Goal: Task Accomplishment & Management: Manage account settings

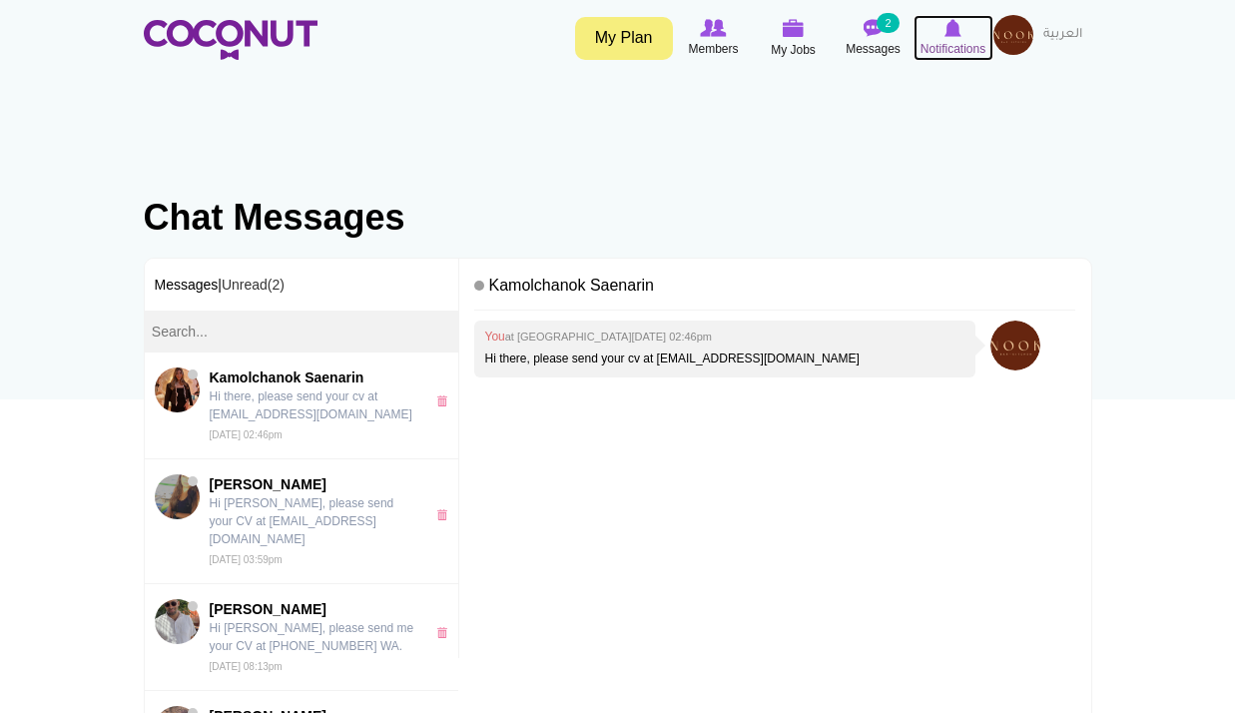
click at [961, 40] on span "Notifications" at bounding box center [952, 49] width 65 height 20
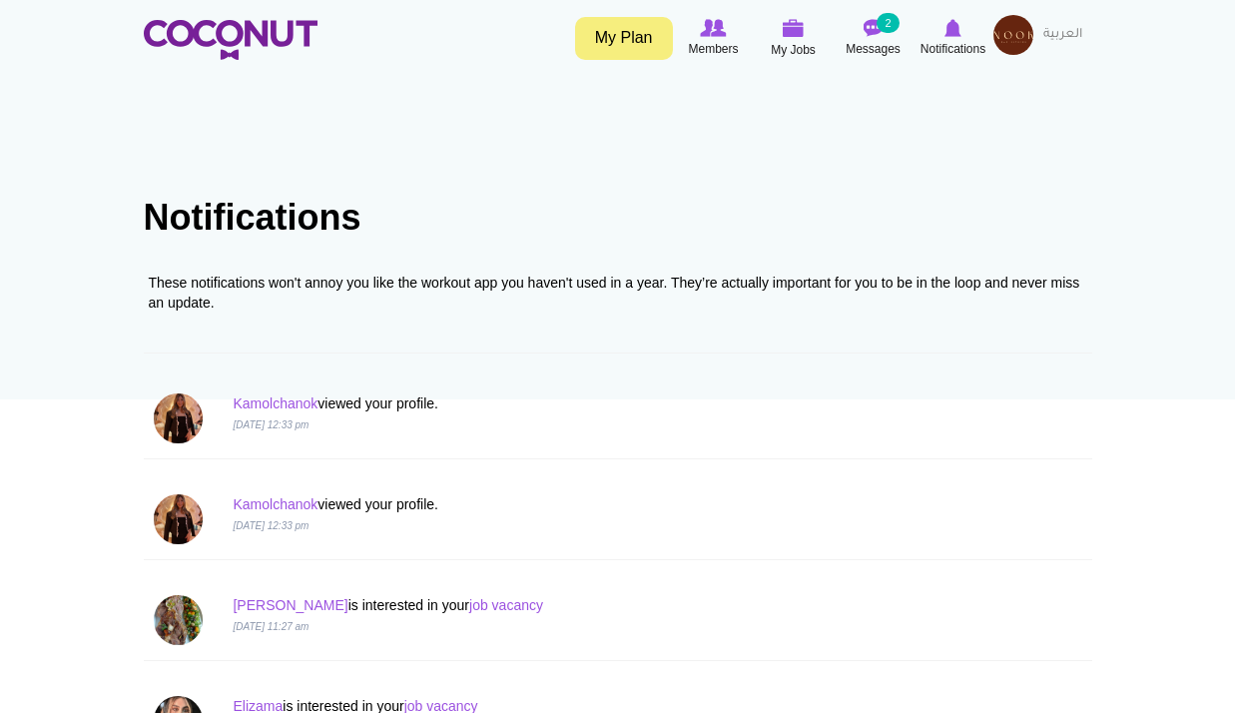
click at [282, 412] on div "Kamolchanok viewed your profile. 25 Sep 2025, 12:33 pm" at bounding box center [537, 413] width 639 height 40
drag, startPoint x: 282, startPoint y: 412, endPoint x: 290, endPoint y: 405, distance: 10.6
click at [290, 405] on link "Kamolchanok" at bounding box center [275, 403] width 85 height 16
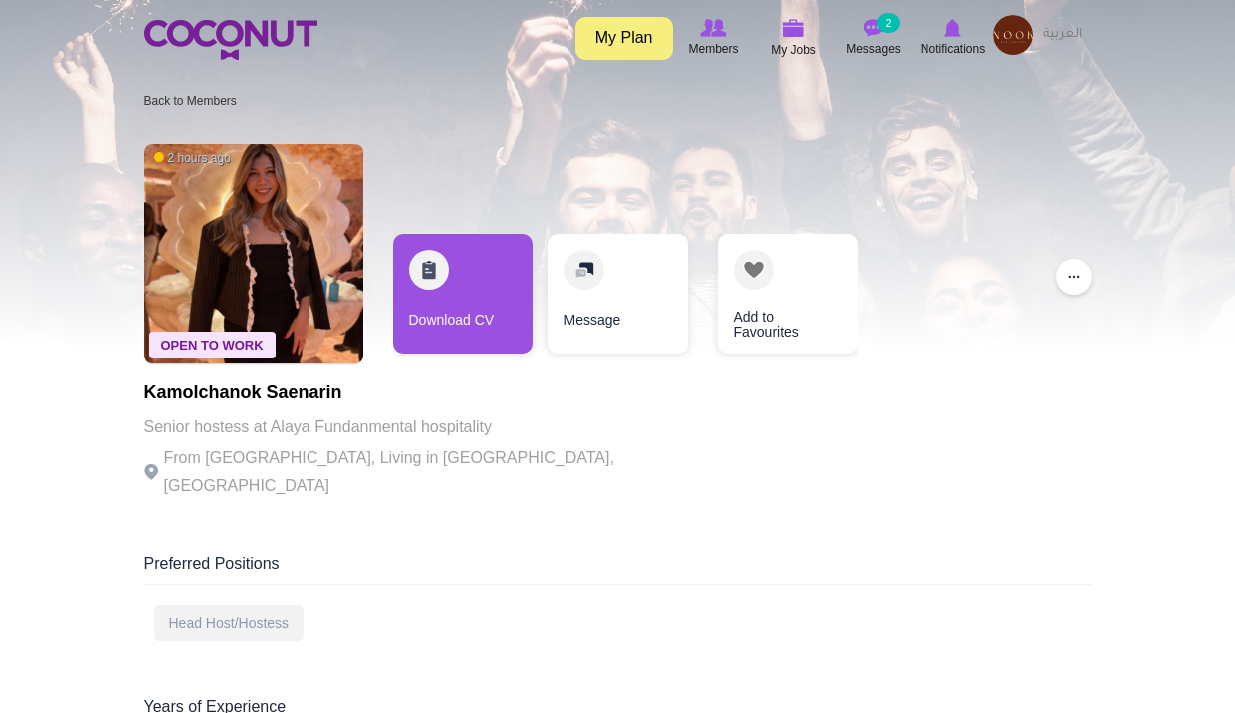
click at [234, 393] on h1 "Kamolchanok Saenarin" at bounding box center [418, 393] width 549 height 20
copy h1 "Kamolchanok"
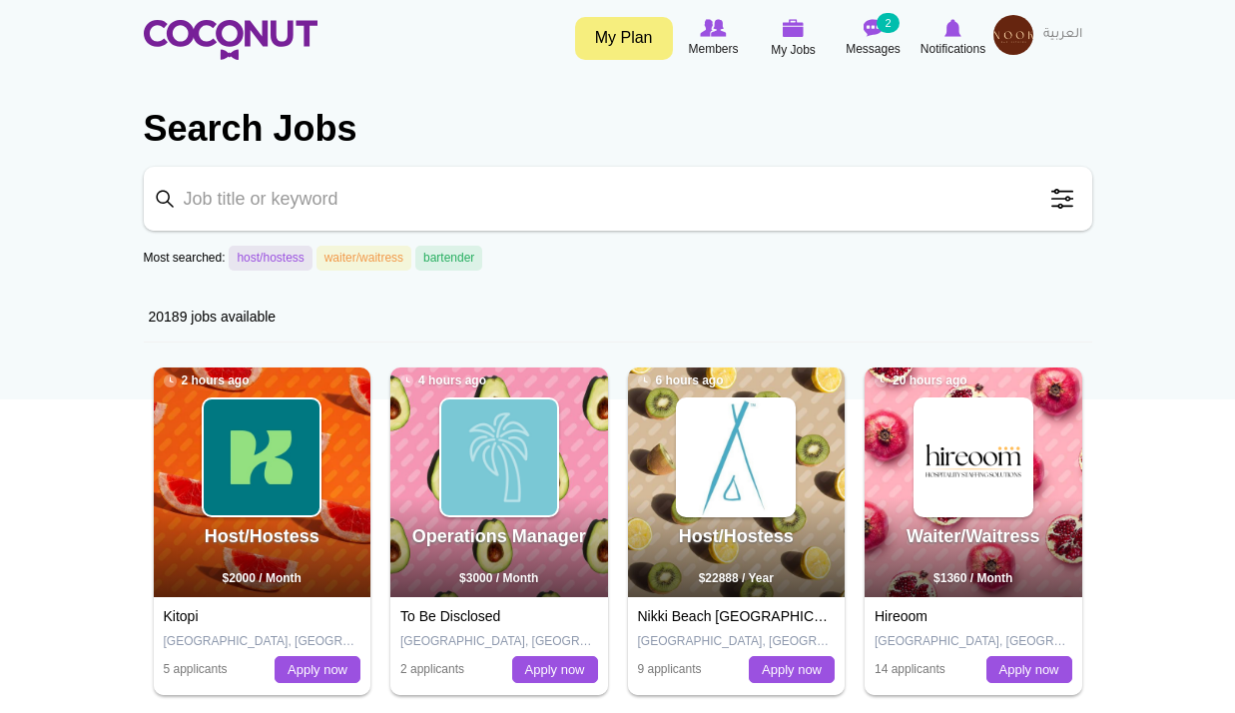
click at [1001, 36] on img at bounding box center [1013, 35] width 40 height 40
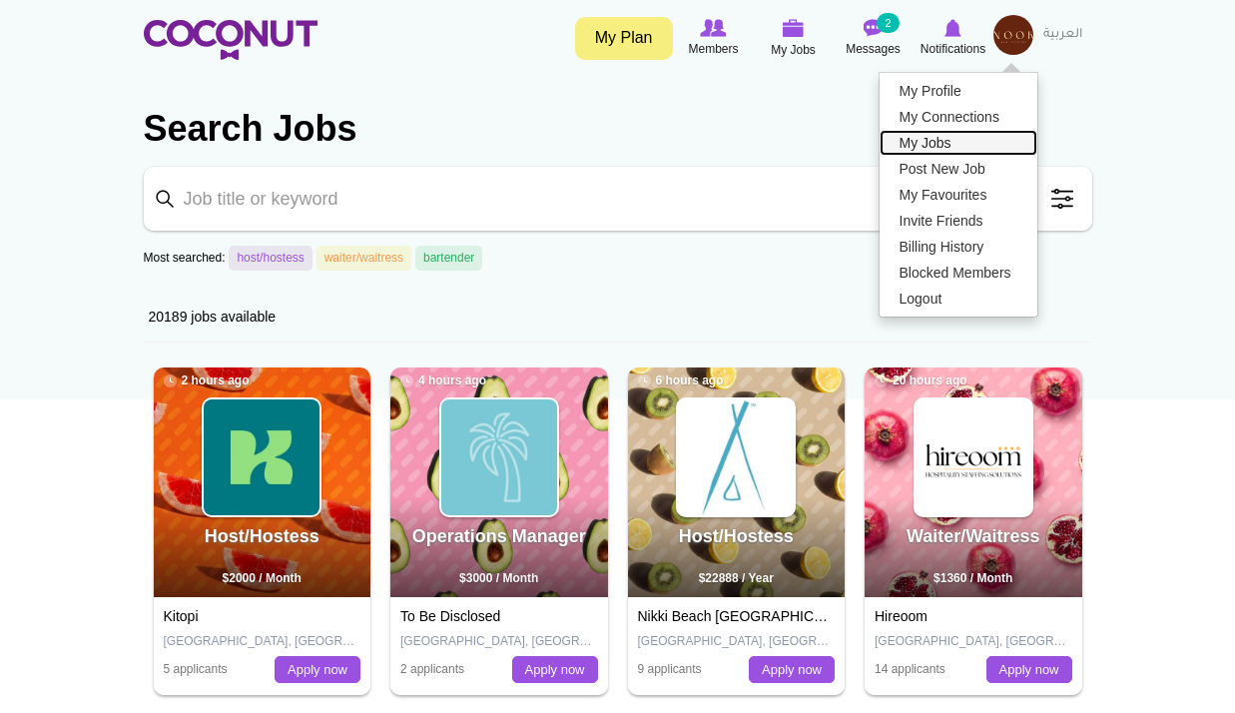
click at [954, 136] on link "My Jobs" at bounding box center [958, 143] width 158 height 26
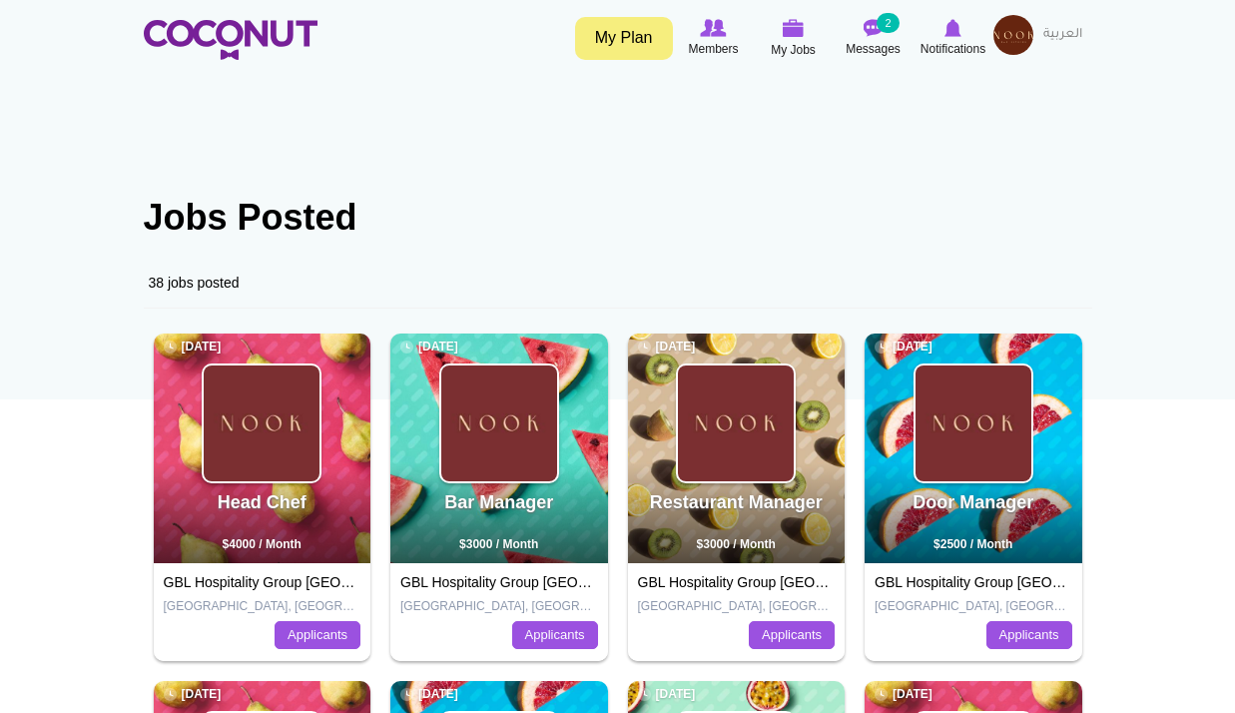
click at [1027, 31] on img at bounding box center [1013, 35] width 40 height 40
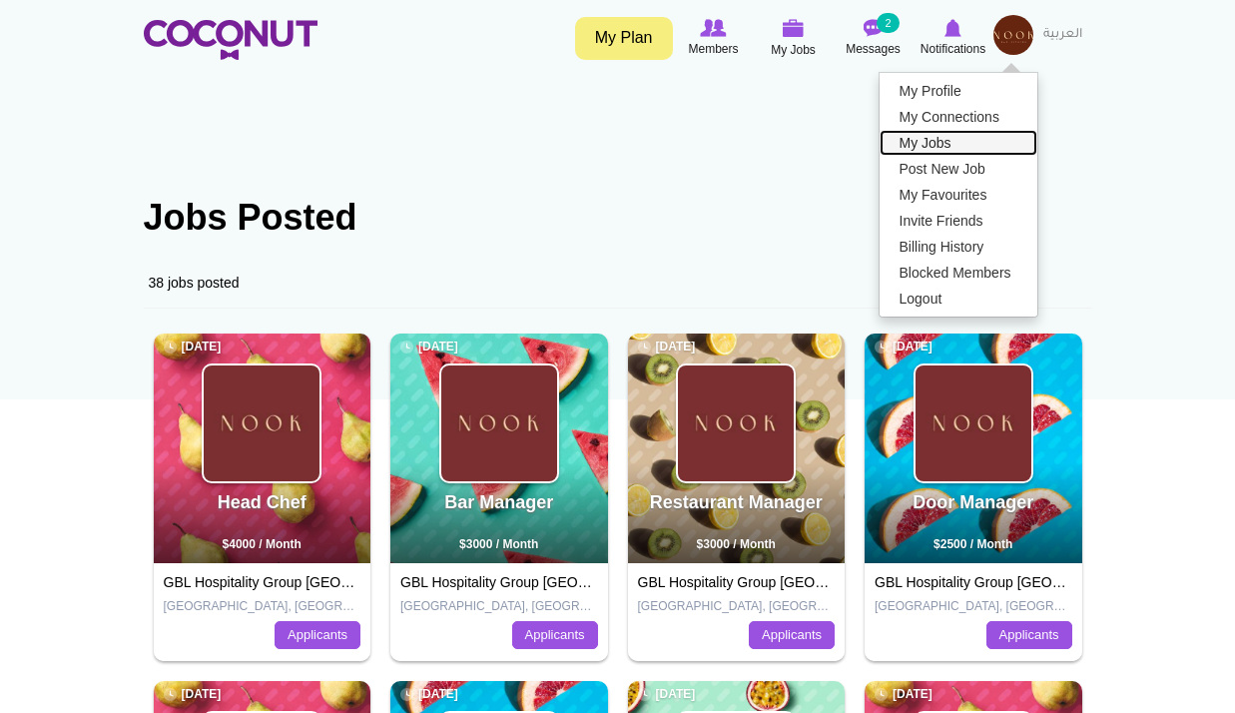
click at [963, 143] on link "My Jobs" at bounding box center [958, 143] width 158 height 26
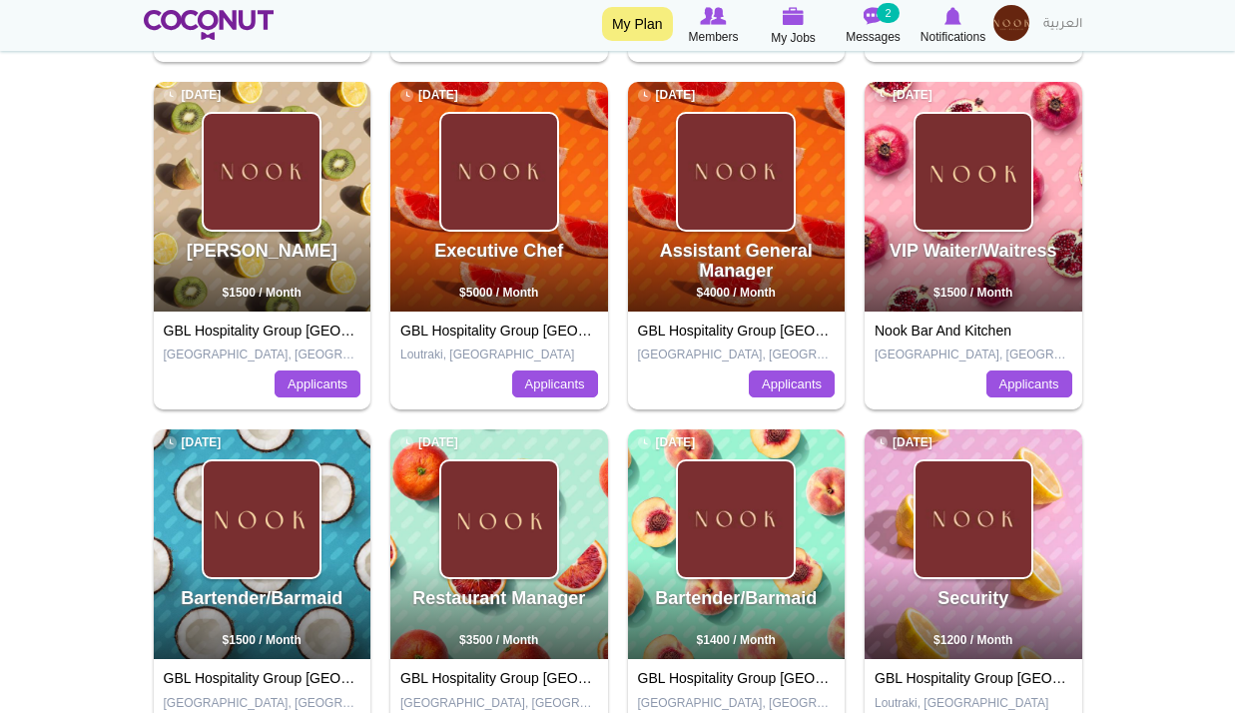
scroll to position [898, 0]
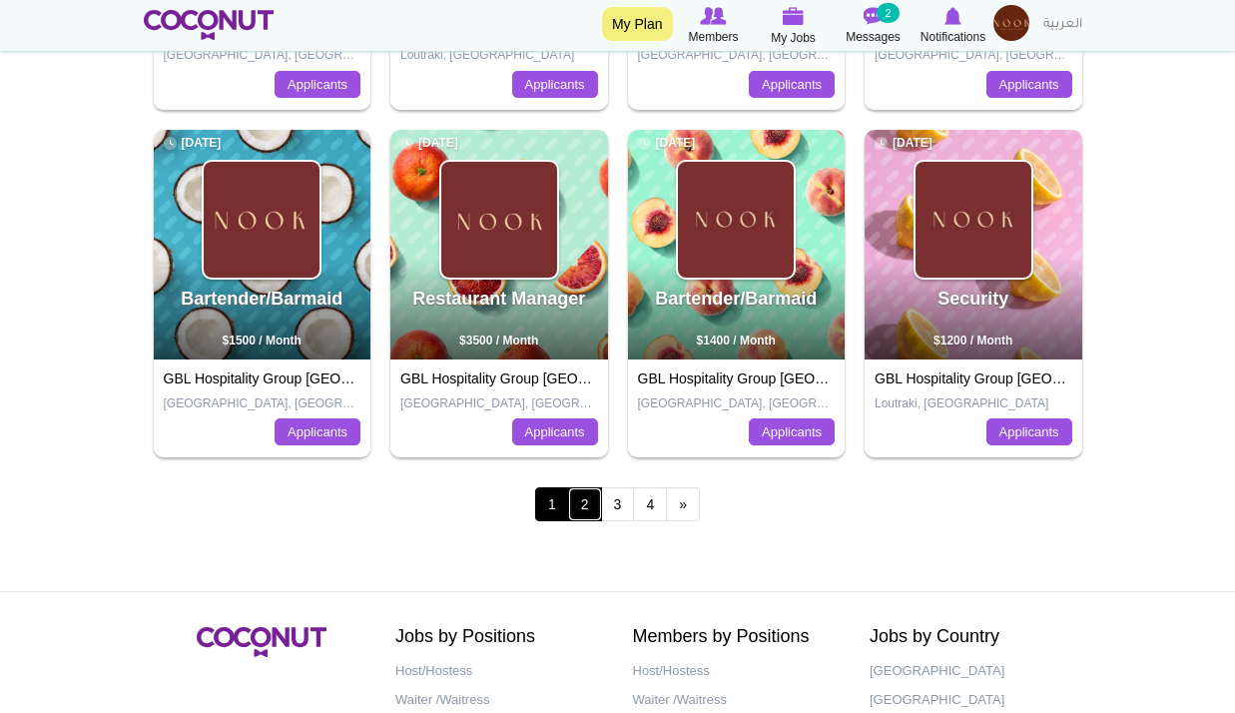
click at [590, 511] on link "2" at bounding box center [585, 504] width 34 height 34
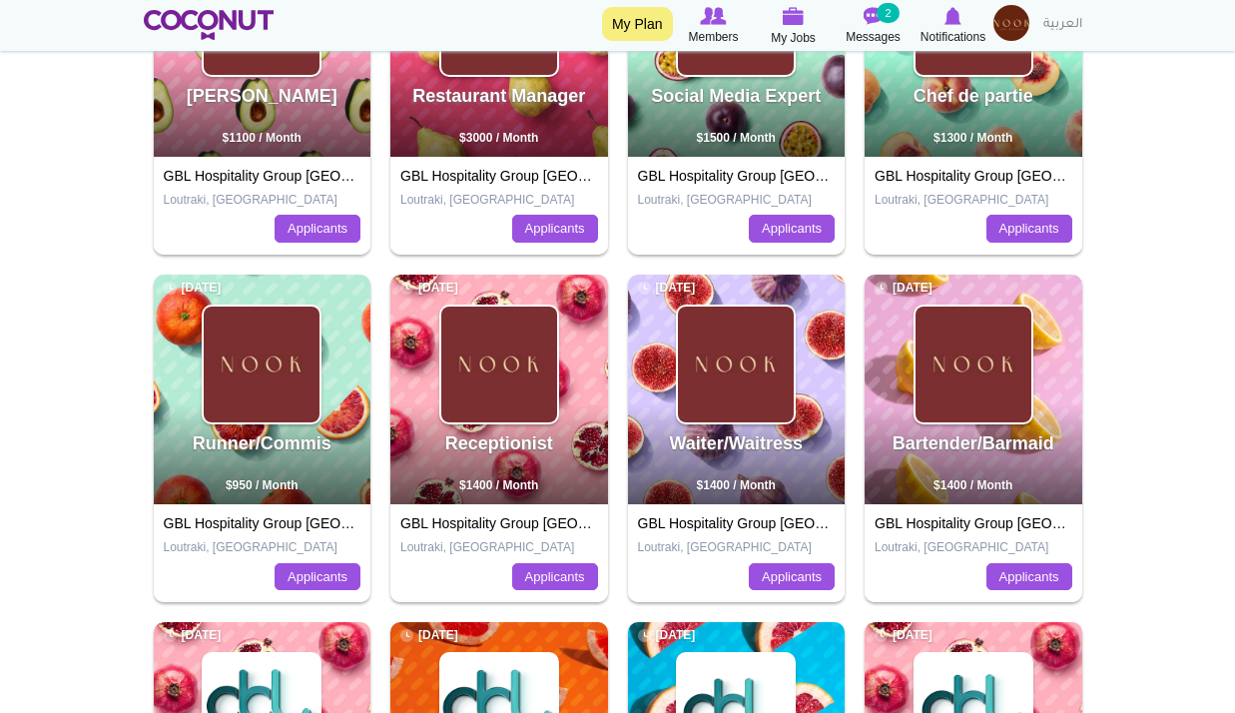
scroll to position [499, 0]
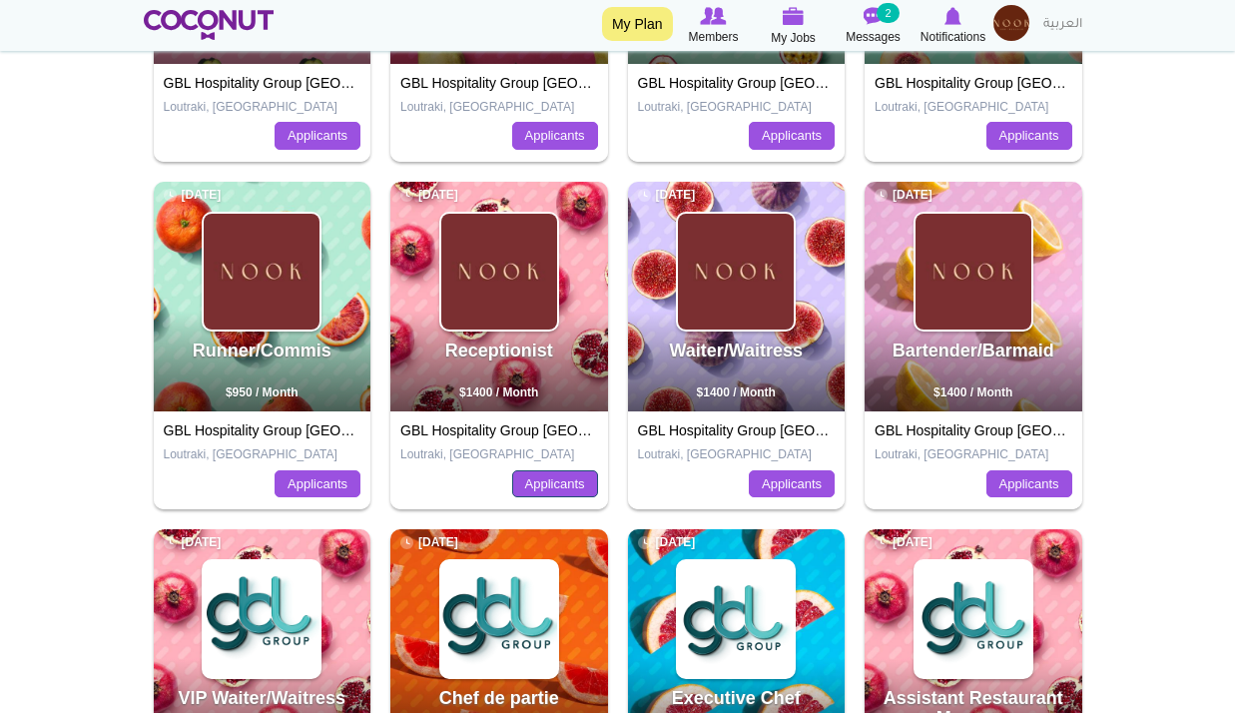
click at [584, 479] on link "Applicants" at bounding box center [555, 484] width 86 height 28
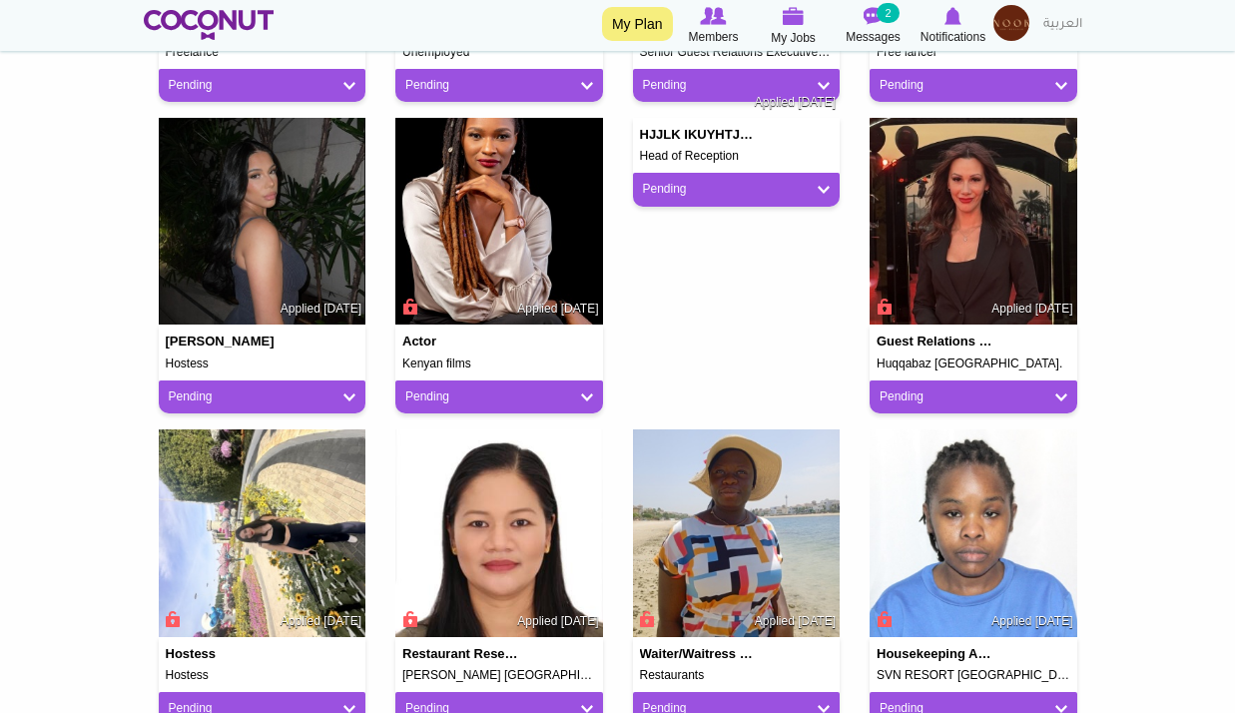
scroll to position [1497, 0]
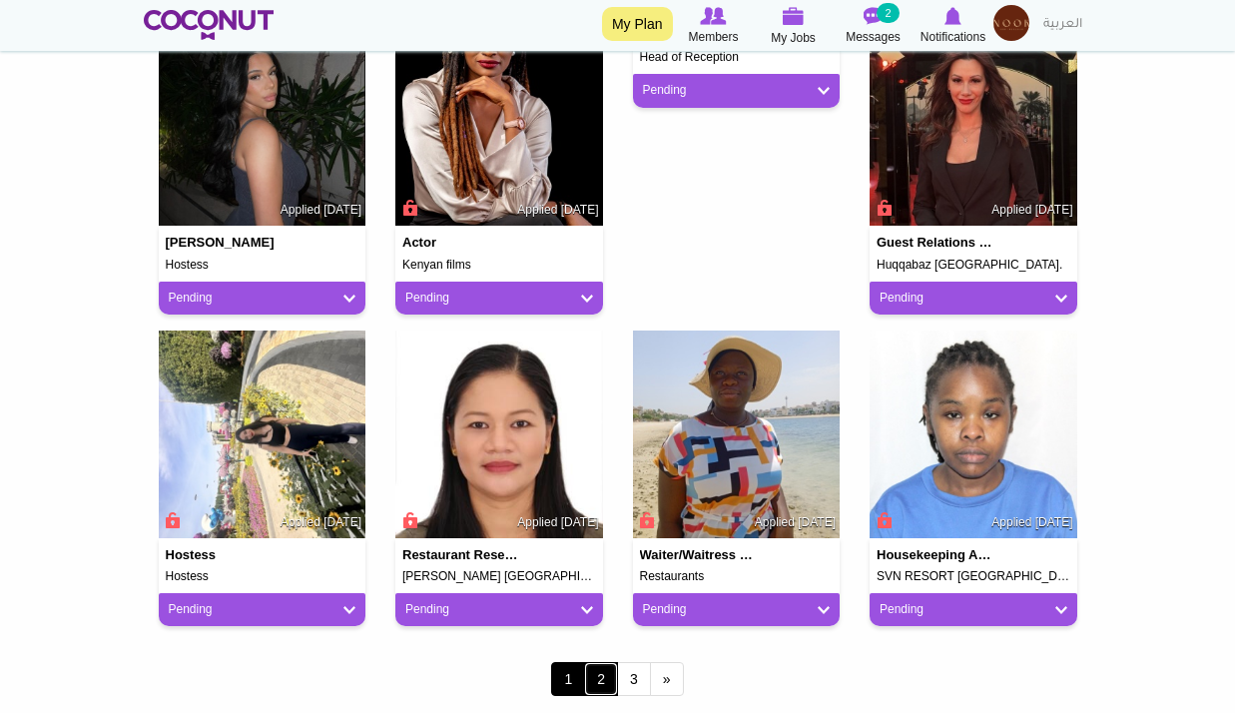
click at [600, 668] on link "2" at bounding box center [601, 679] width 34 height 34
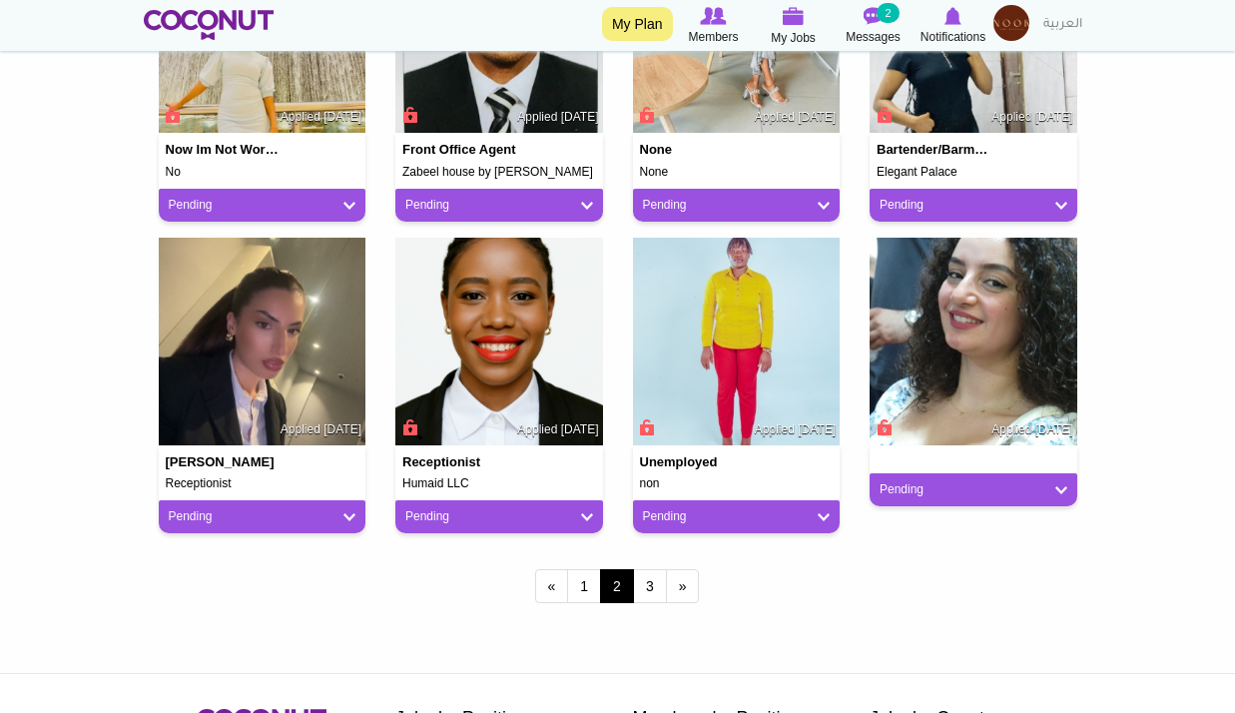
scroll to position [1597, 0]
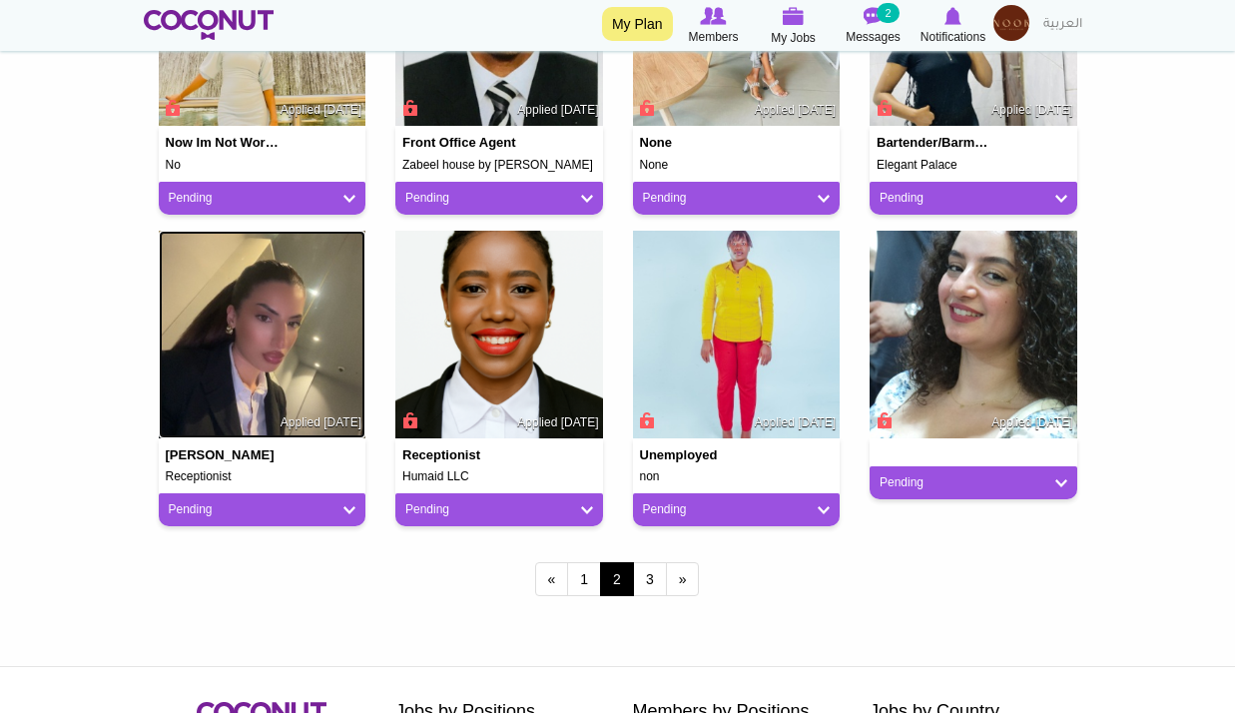
click at [265, 348] on img at bounding box center [263, 335] width 208 height 208
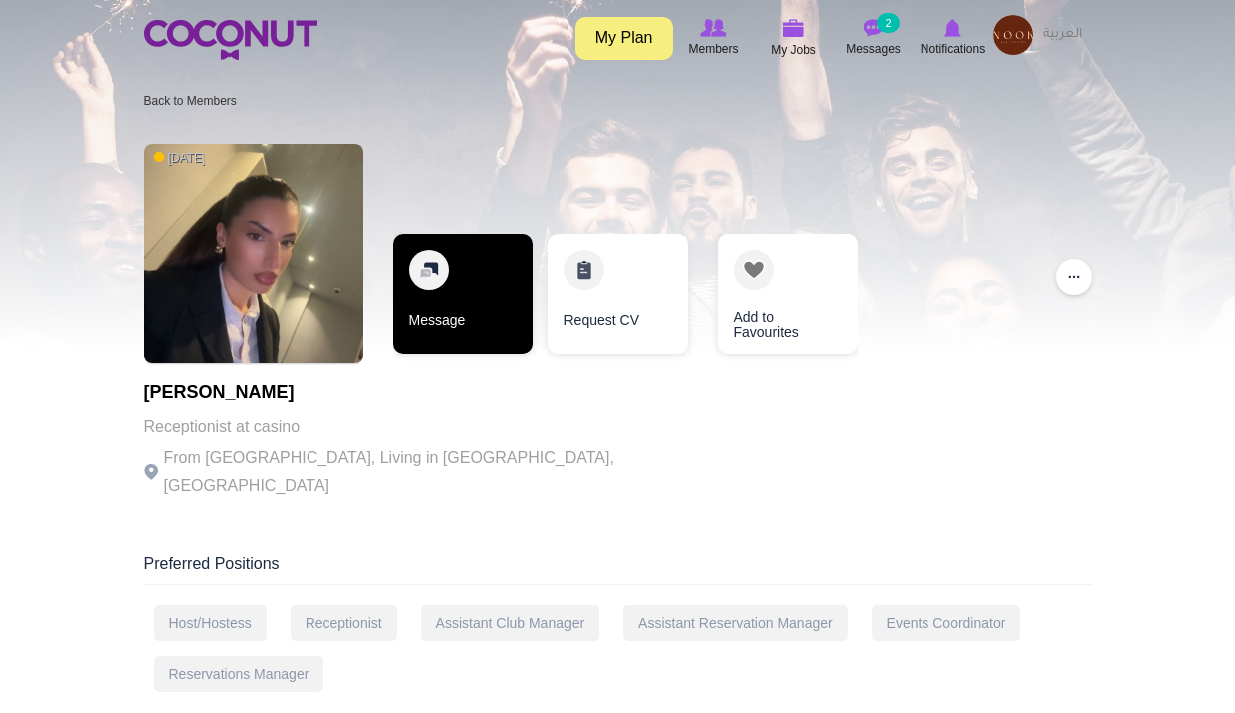
click at [501, 320] on link "Message" at bounding box center [463, 294] width 140 height 120
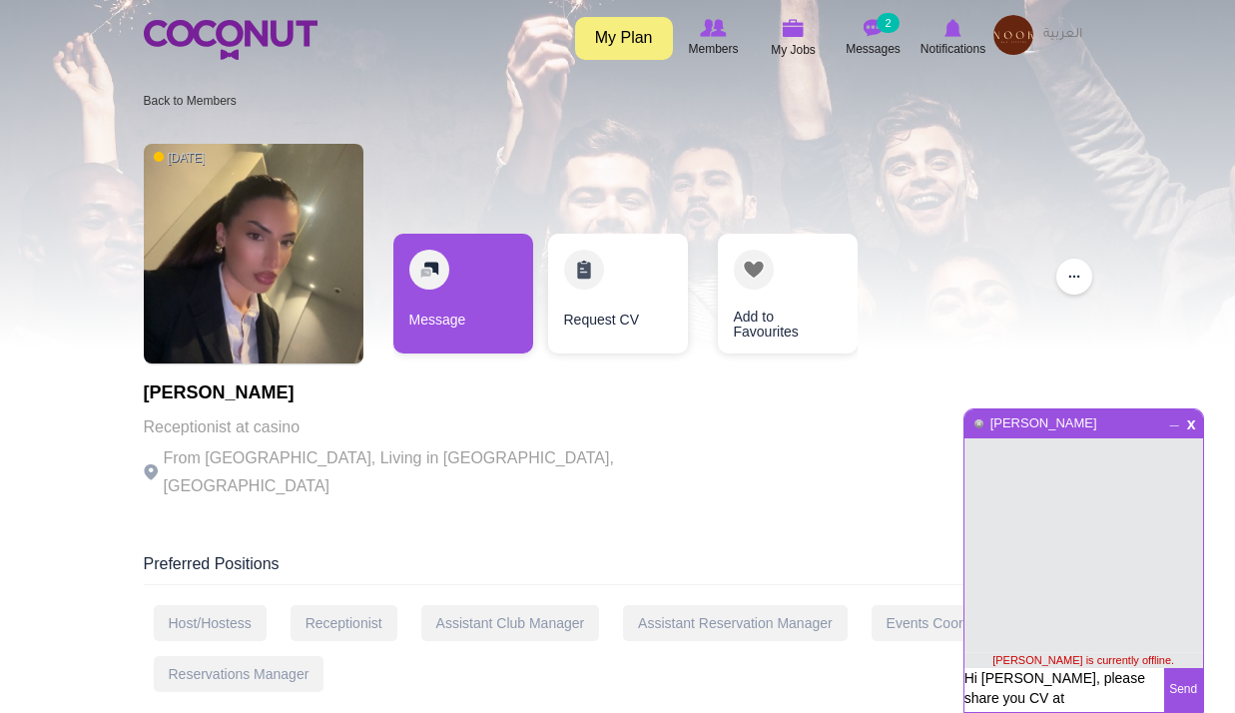
scroll to position [14, 0]
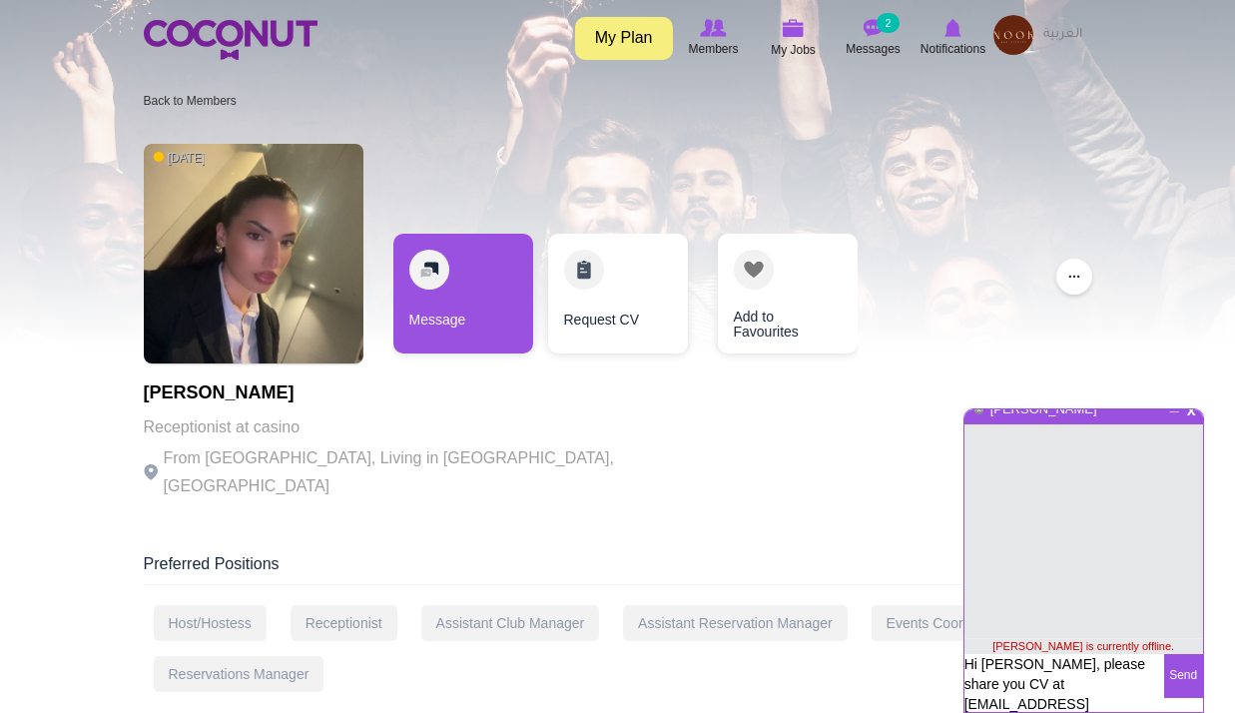
type textarea "Hi Sara, please share you CV at management@nook.bh if you still open for new op…"
click at [1187, 673] on button "Send" at bounding box center [1183, 676] width 39 height 44
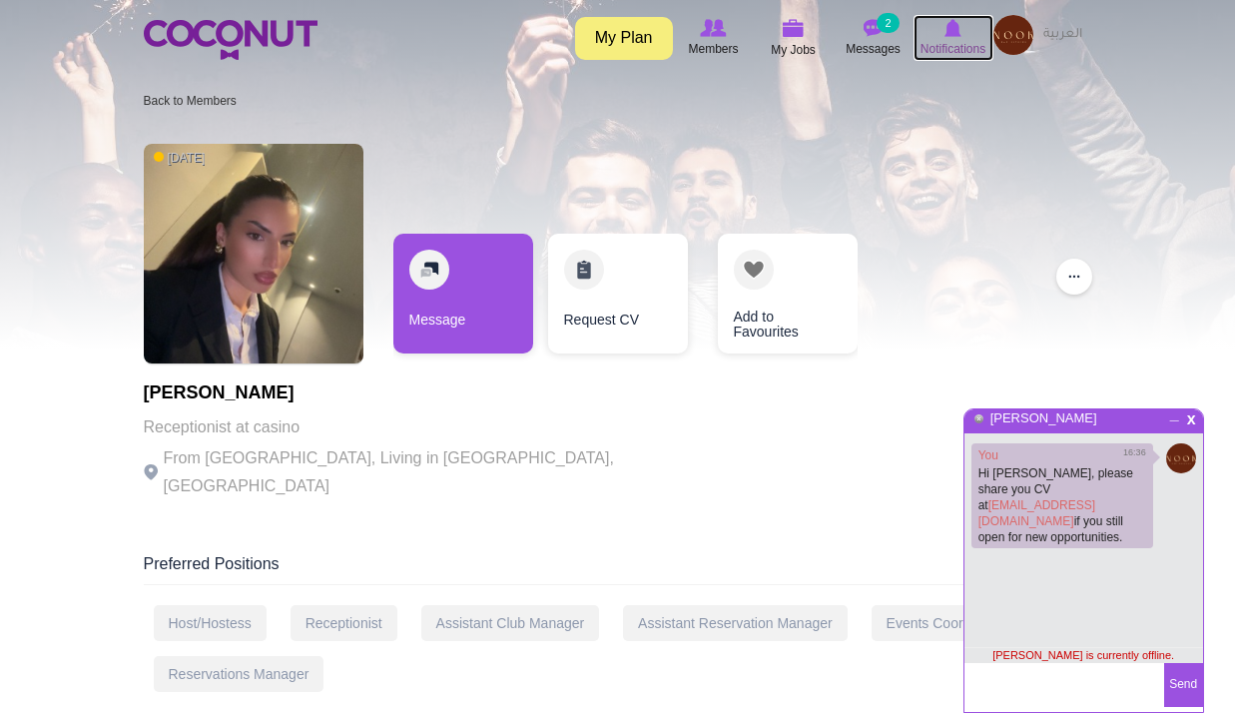
click at [932, 35] on icon at bounding box center [953, 28] width 76 height 22
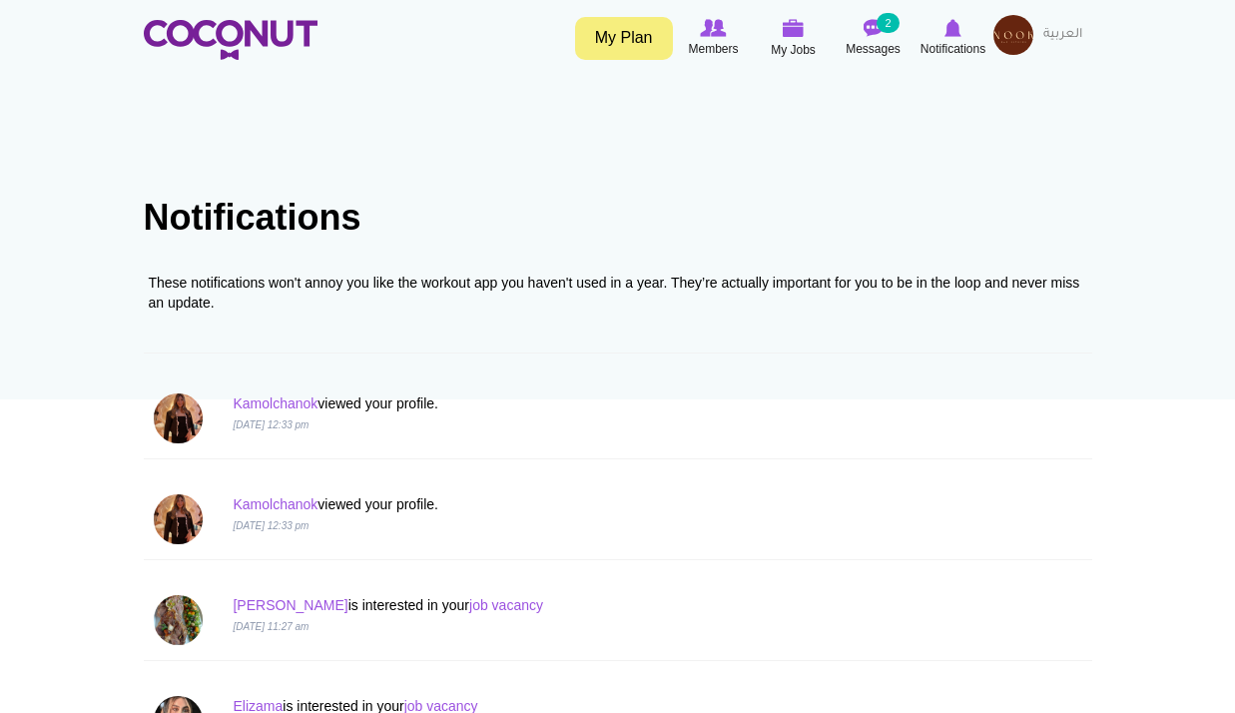
click at [1012, 38] on img at bounding box center [1013, 35] width 40 height 40
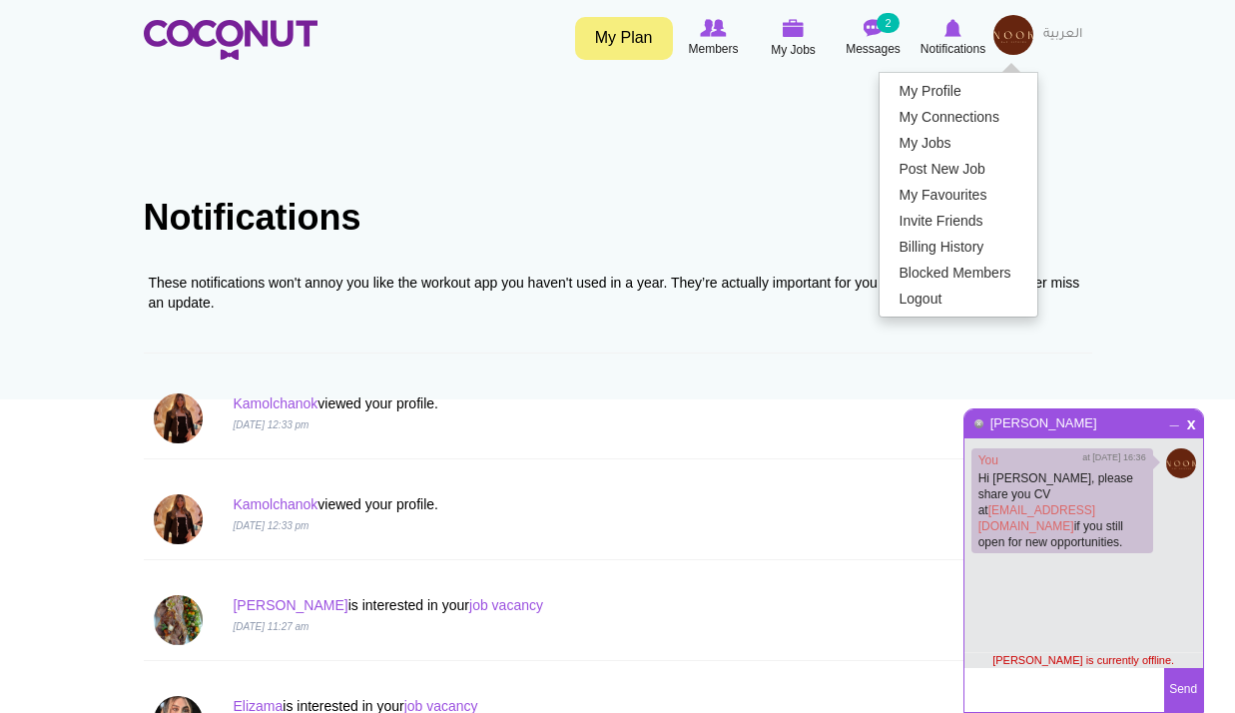
click at [746, 475] on div "[PERSON_NAME] viewed your profile. [DATE] 12:33 pm" at bounding box center [618, 519] width 948 height 101
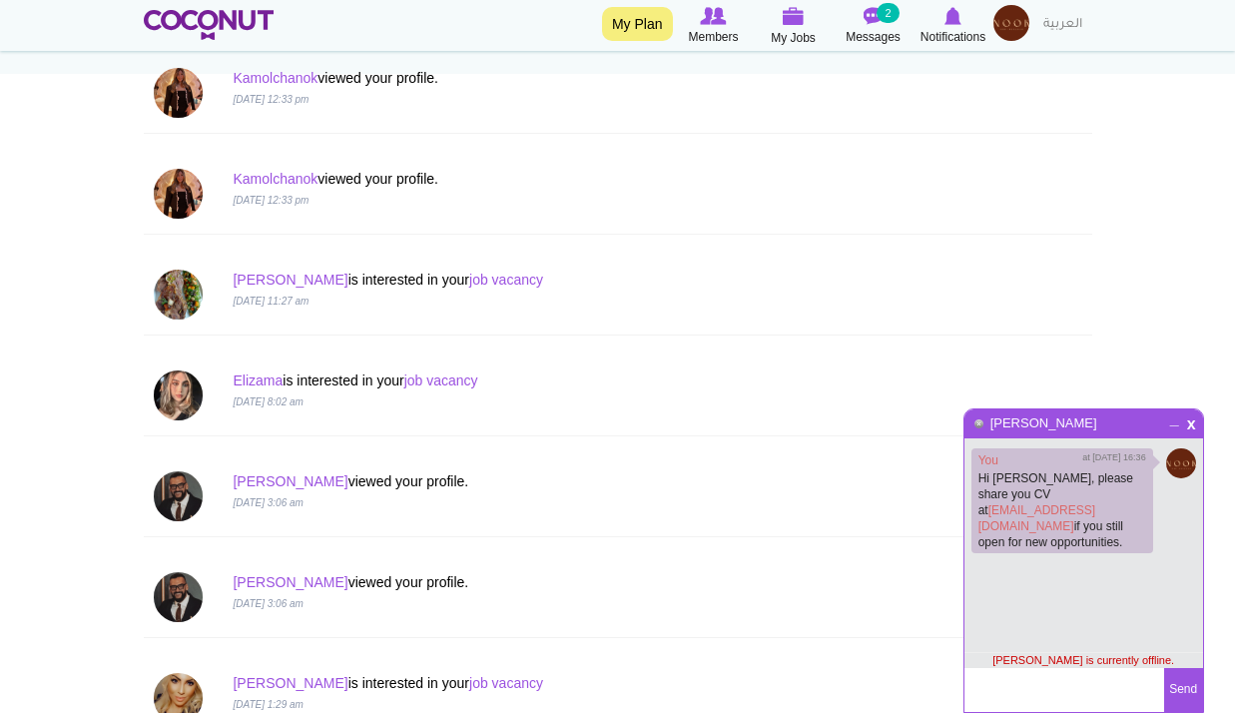
scroll to position [599, 0]
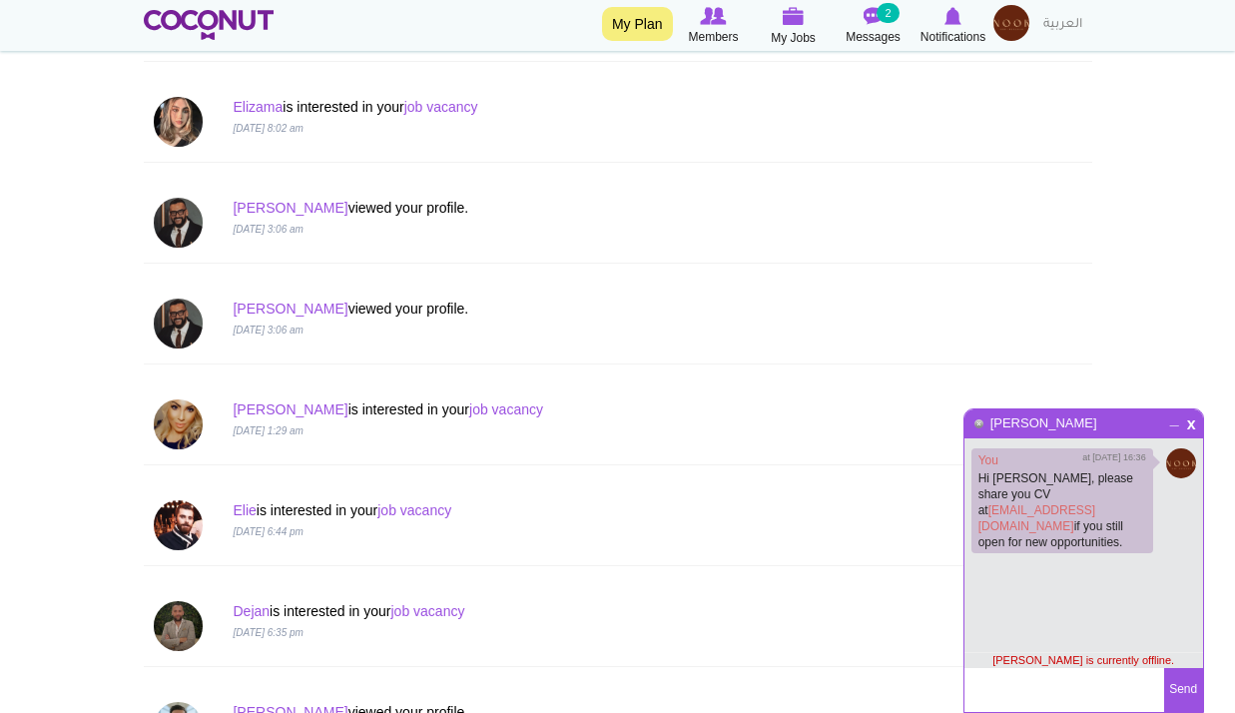
drag, startPoint x: 1013, startPoint y: 25, endPoint x: 1006, endPoint y: 53, distance: 28.8
click at [1013, 25] on img at bounding box center [1011, 23] width 36 height 36
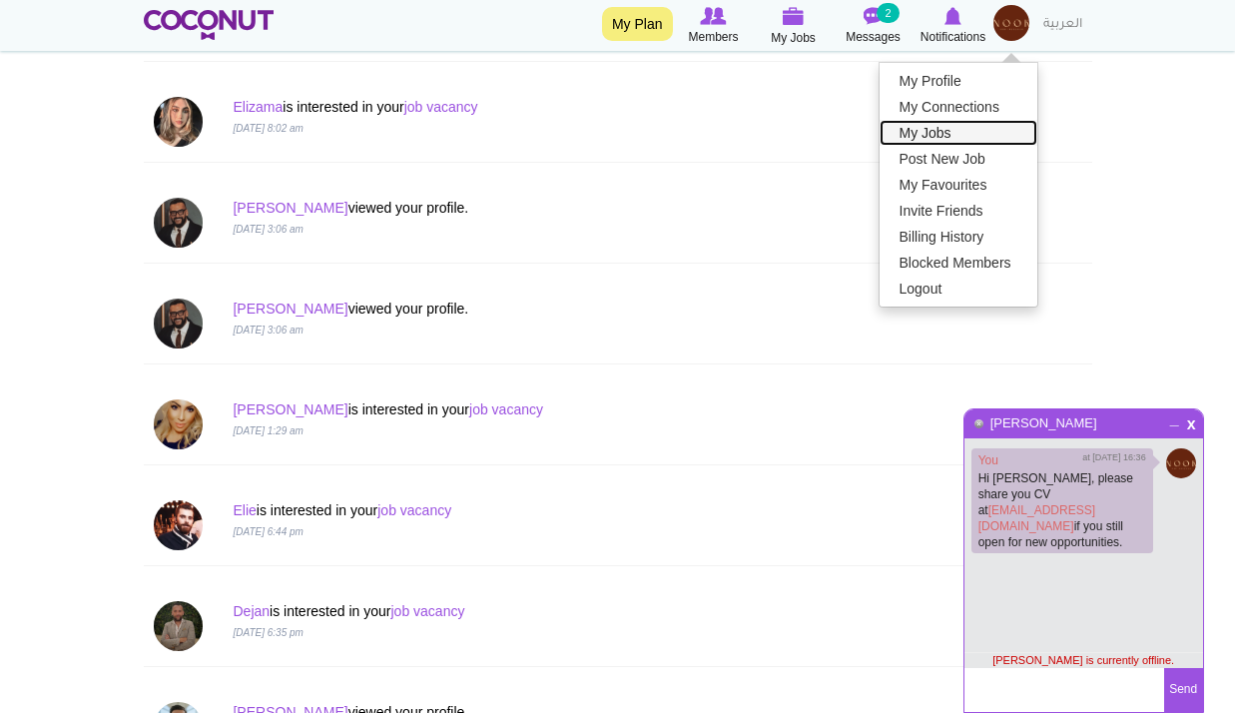
click at [961, 139] on link "My Jobs" at bounding box center [958, 133] width 158 height 26
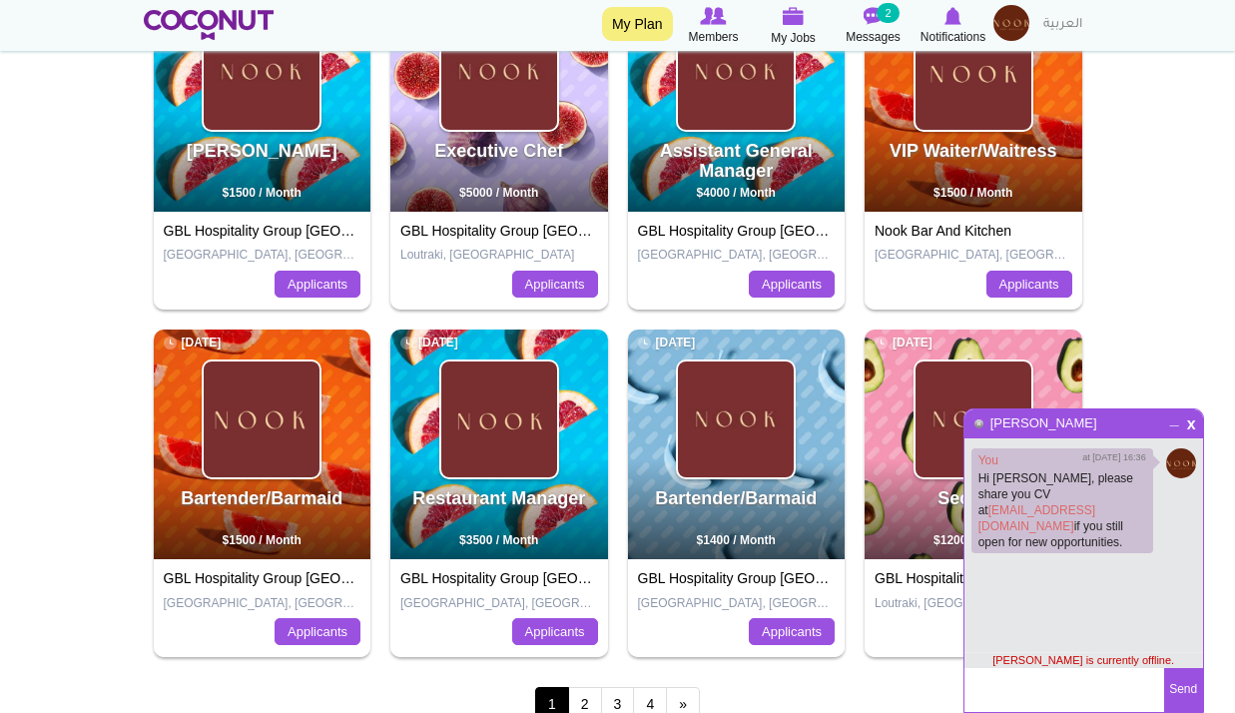
scroll to position [1099, 0]
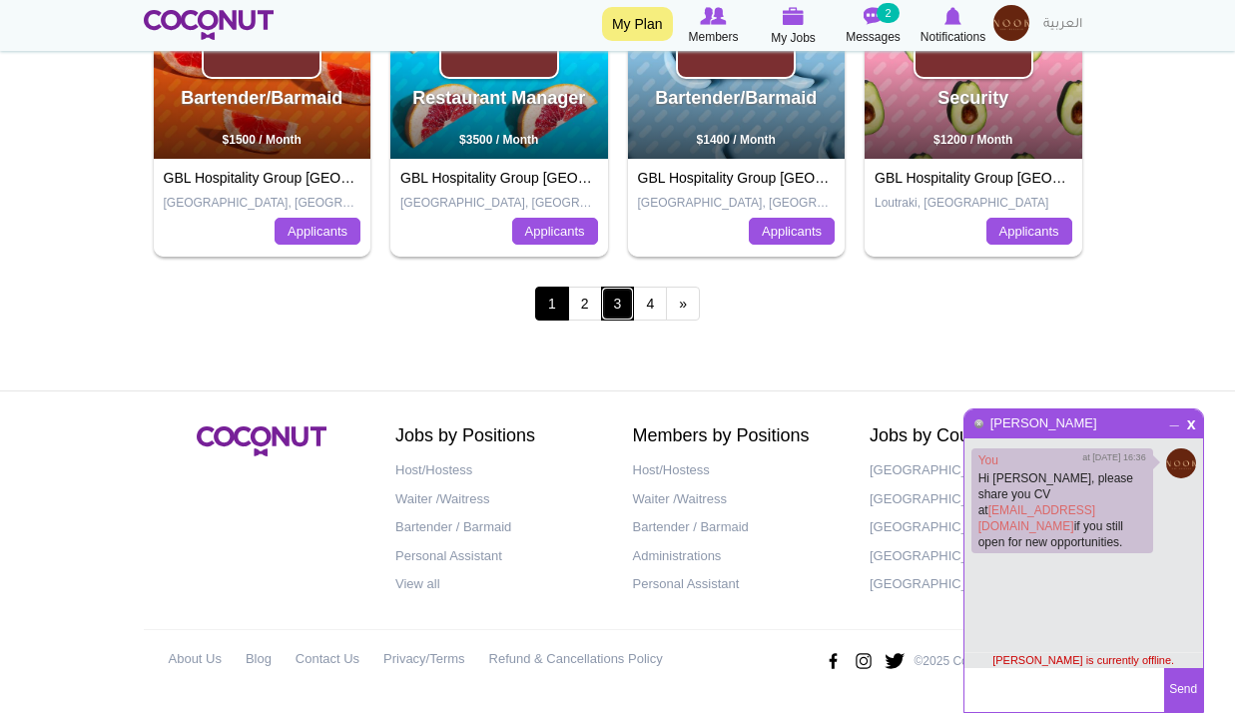
click at [617, 306] on link "3" at bounding box center [618, 304] width 34 height 34
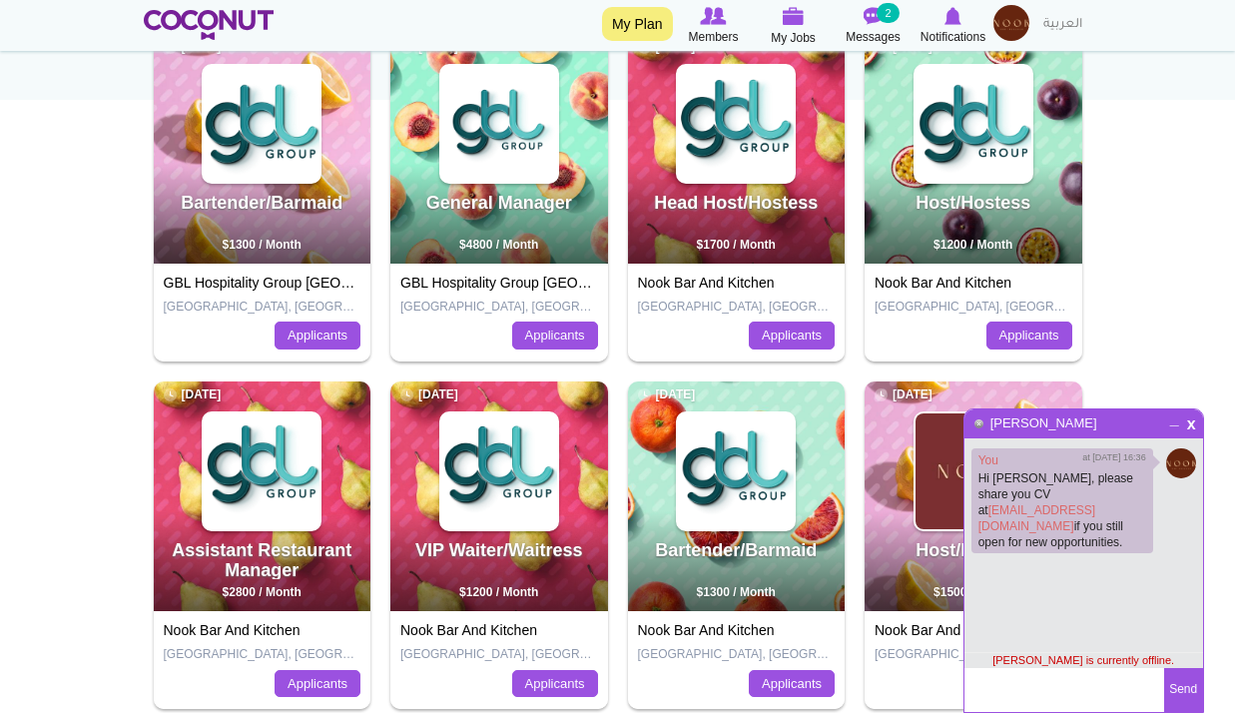
scroll to position [200, 0]
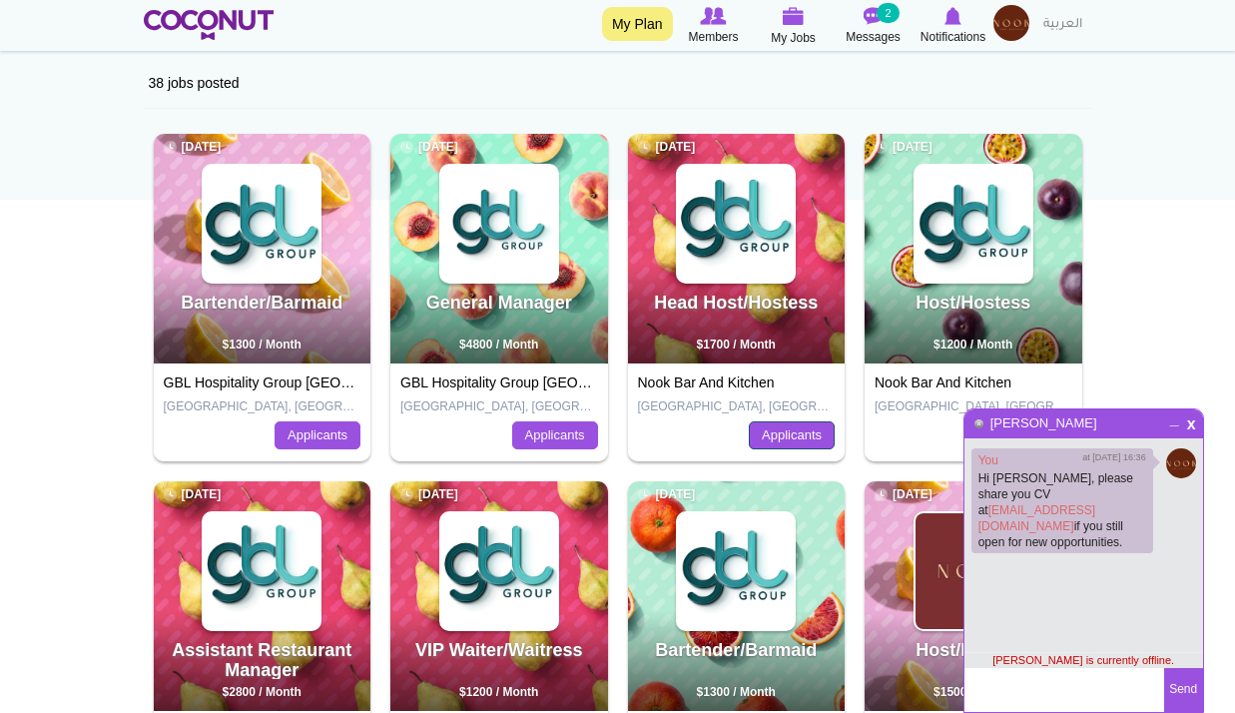
click at [804, 431] on link "Applicants" at bounding box center [792, 435] width 86 height 28
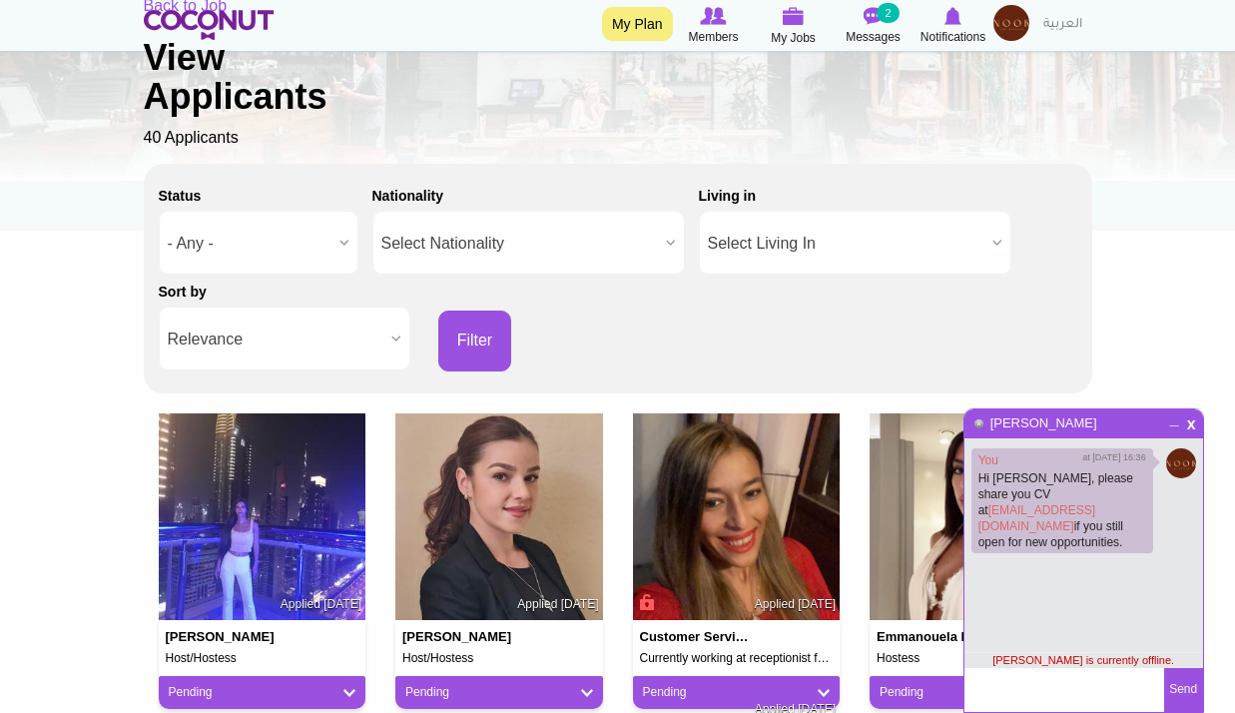
scroll to position [499, 0]
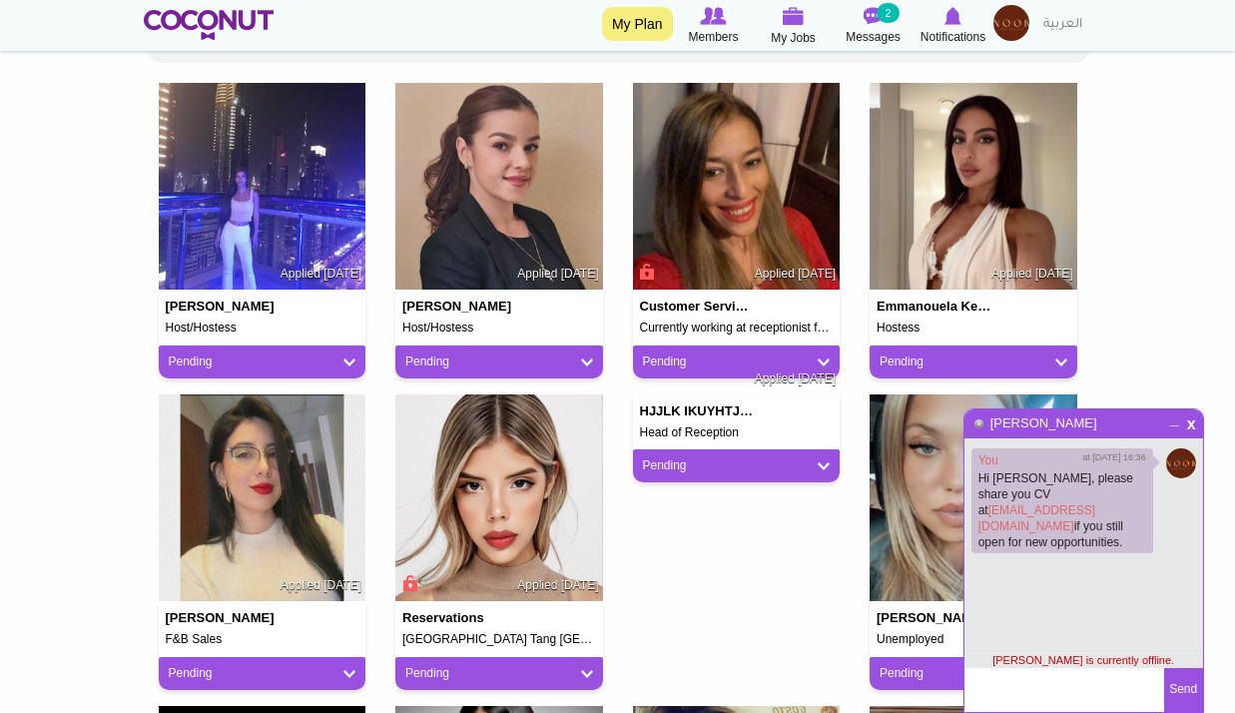
click at [319, 166] on img at bounding box center [263, 187] width 208 height 208
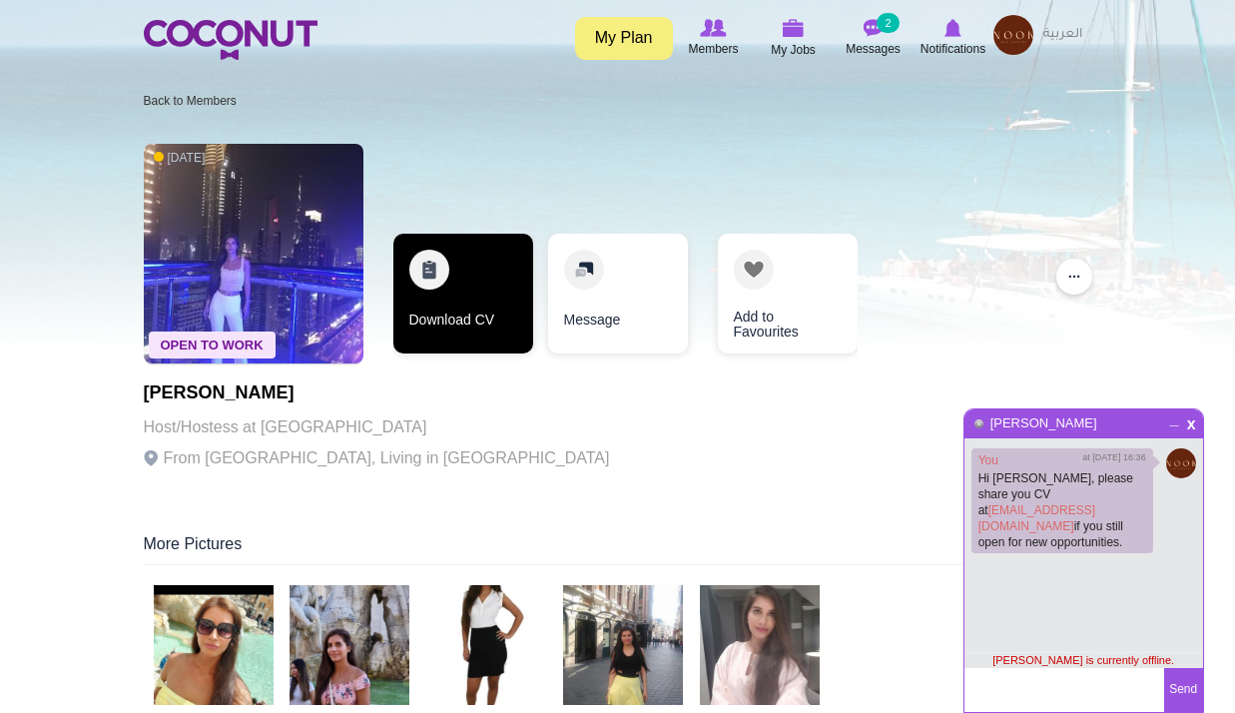
click at [469, 265] on link "Download CV" at bounding box center [463, 294] width 140 height 120
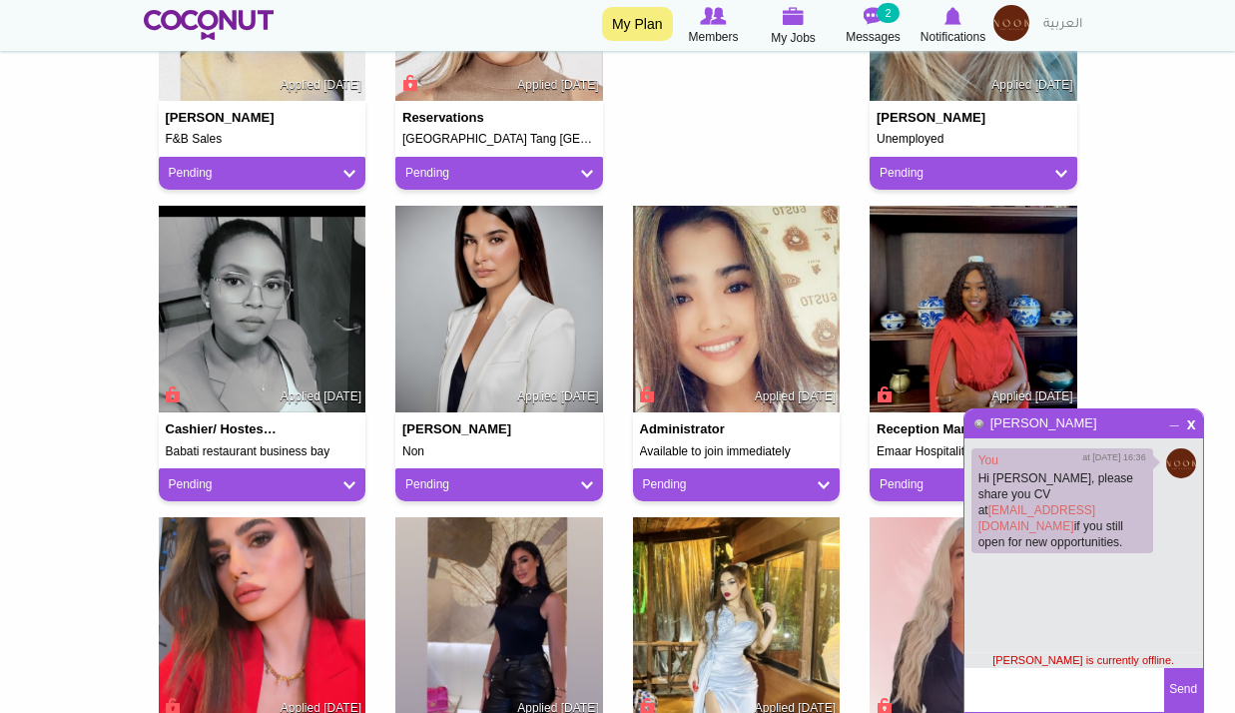
scroll to position [1098, 0]
